Goal: Contribute content

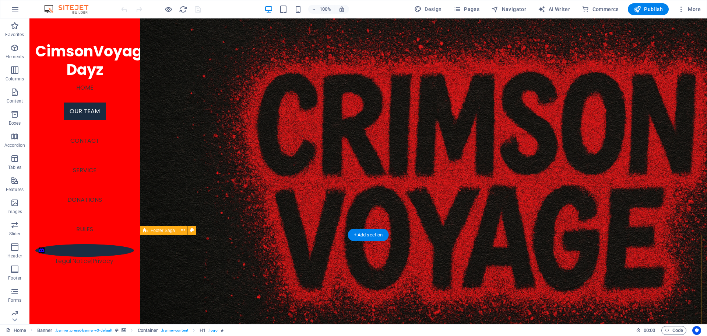
scroll to position [884, 0]
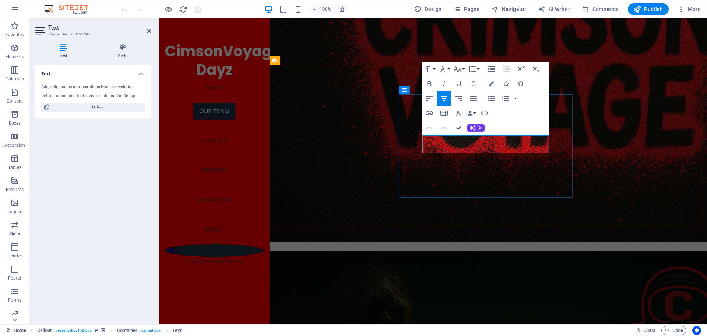
drag, startPoint x: 526, startPoint y: 147, endPoint x: 419, endPoint y: 136, distance: 107.4
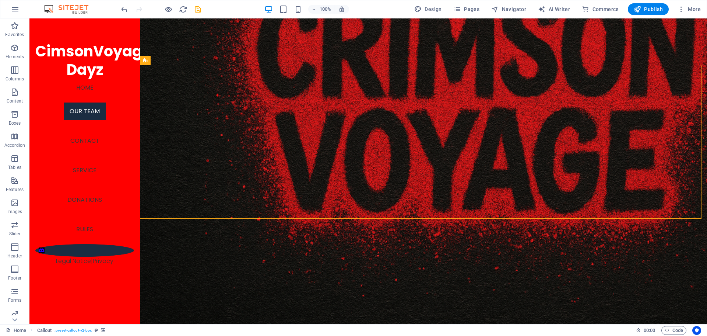
scroll to position [884, 0]
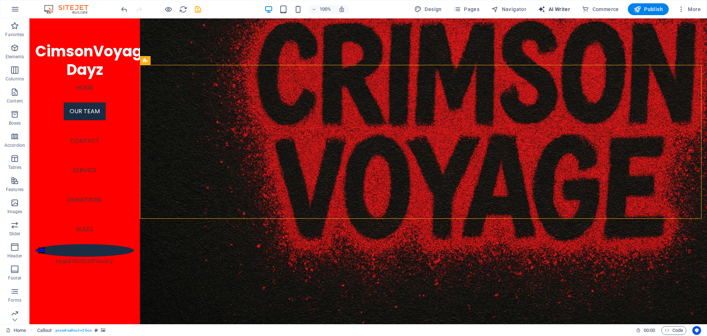
click at [556, 10] on span "AI Writer" at bounding box center [554, 9] width 32 height 7
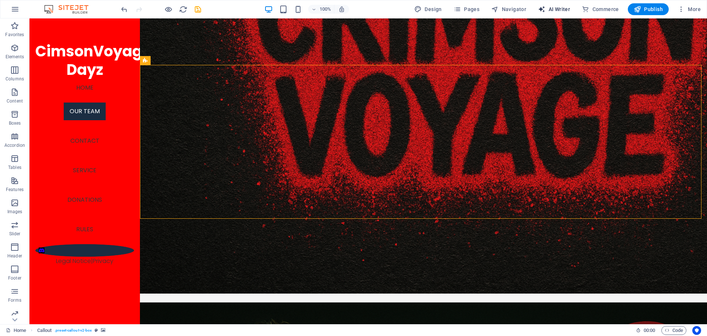
select select "English"
